Goal: Share content: Share content

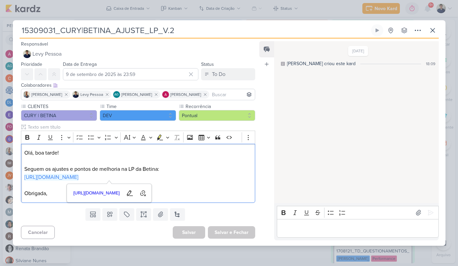
click at [305, 221] on div "Editor editing area: main" at bounding box center [357, 228] width 161 height 19
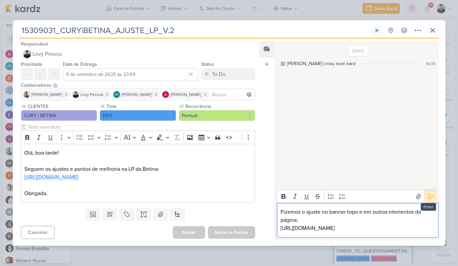
click at [427, 198] on icon at bounding box center [430, 196] width 7 height 7
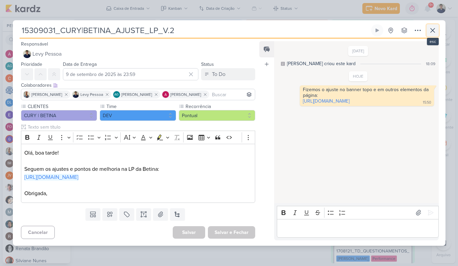
click at [430, 31] on icon at bounding box center [432, 30] width 8 height 8
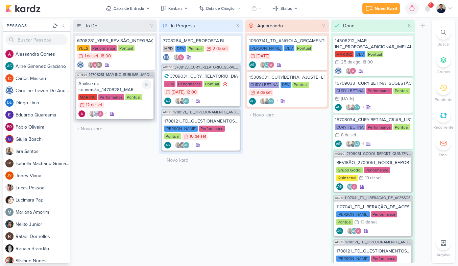
click at [147, 113] on div "+1" at bounding box center [114, 113] width 73 height 7
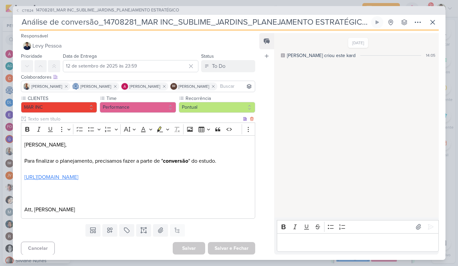
click at [78, 181] on link "[URL][DOMAIN_NAME]" at bounding box center [51, 177] width 54 height 7
